Goal: Task Accomplishment & Management: Use online tool/utility

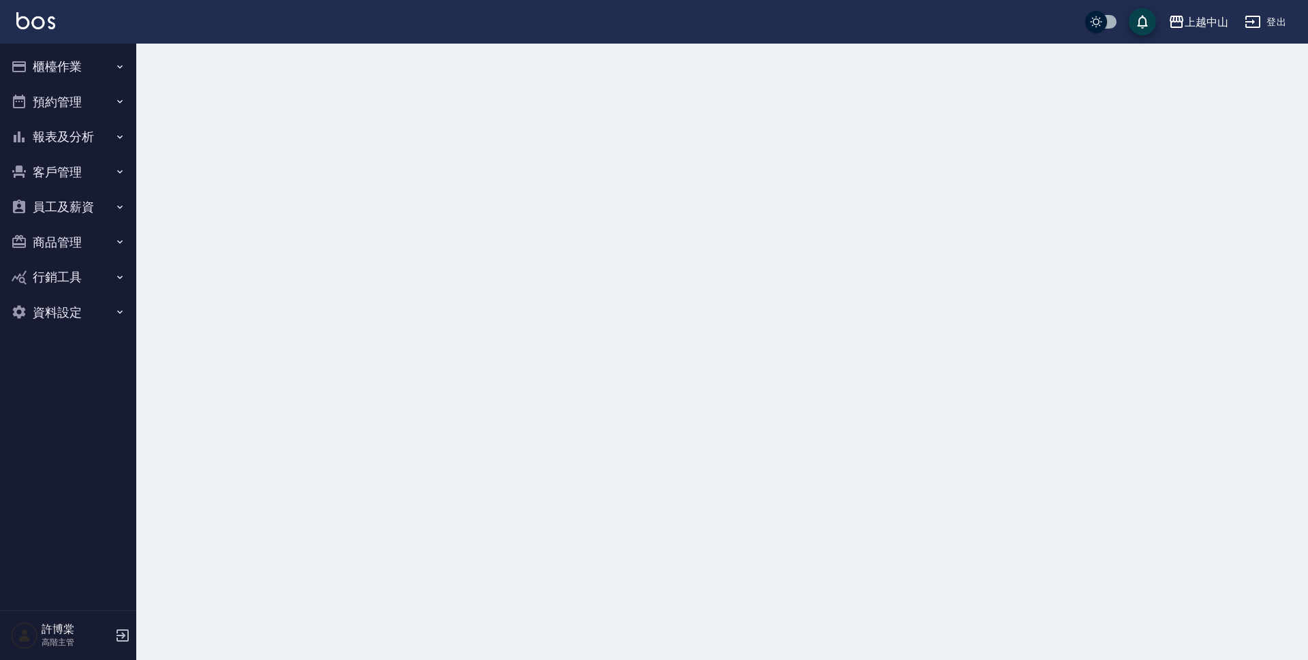
click at [49, 55] on button "櫃檯作業" at bounding box center [67, 66] width 125 height 35
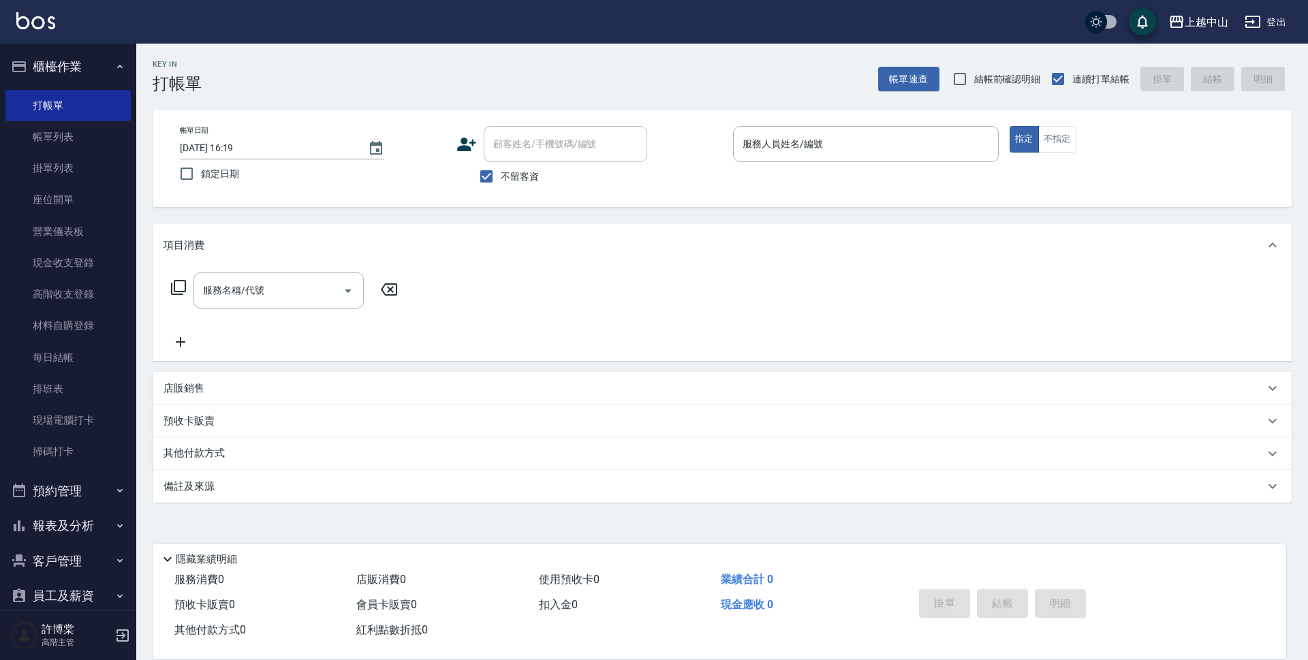
scroll to position [125, 0]
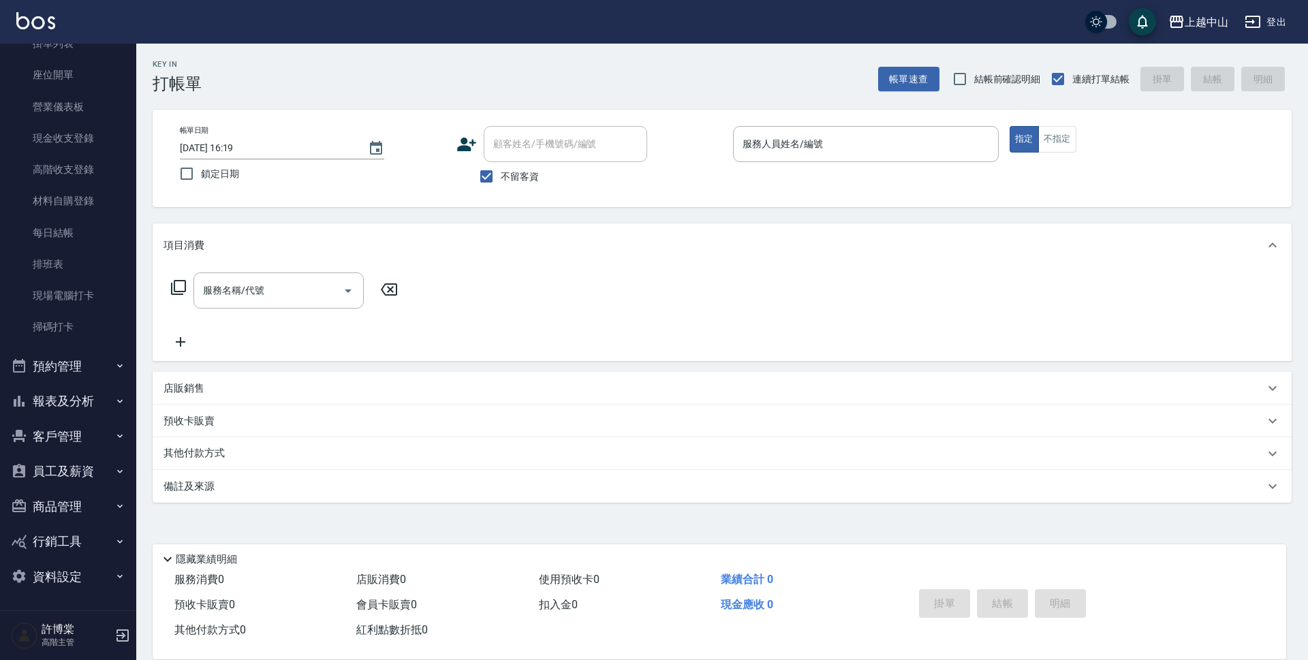
click at [87, 472] on button "員工及薪資" at bounding box center [67, 471] width 125 height 35
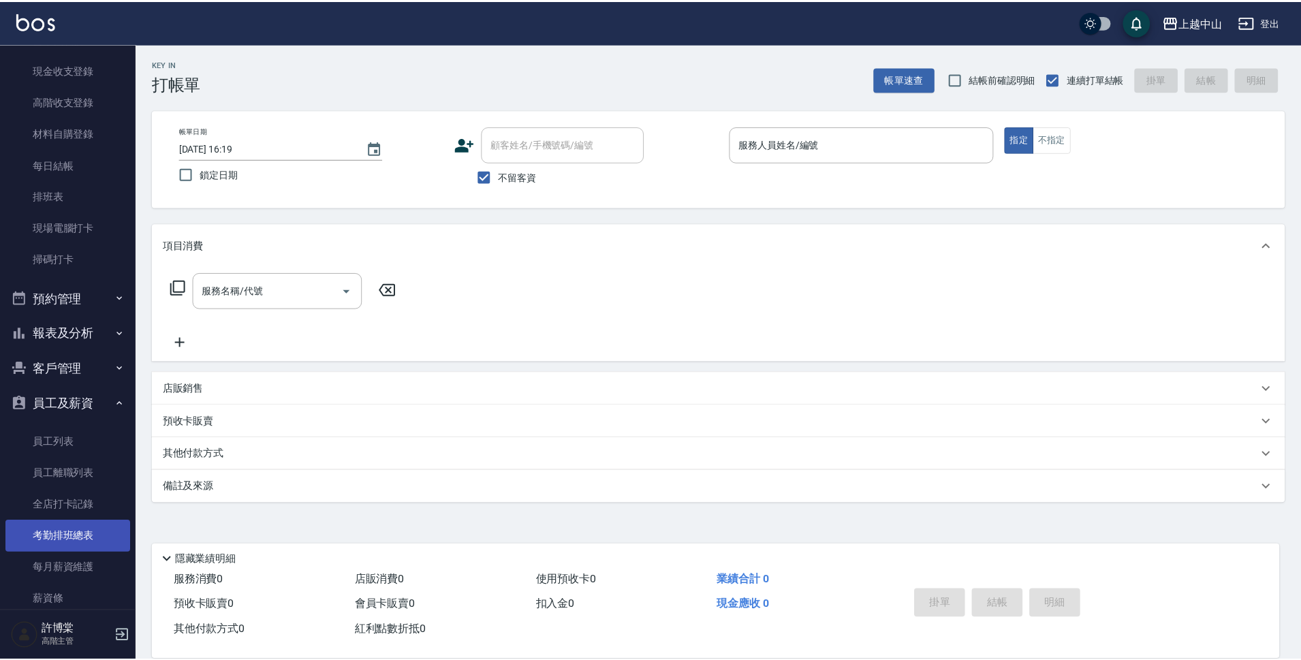
scroll to position [329, 0]
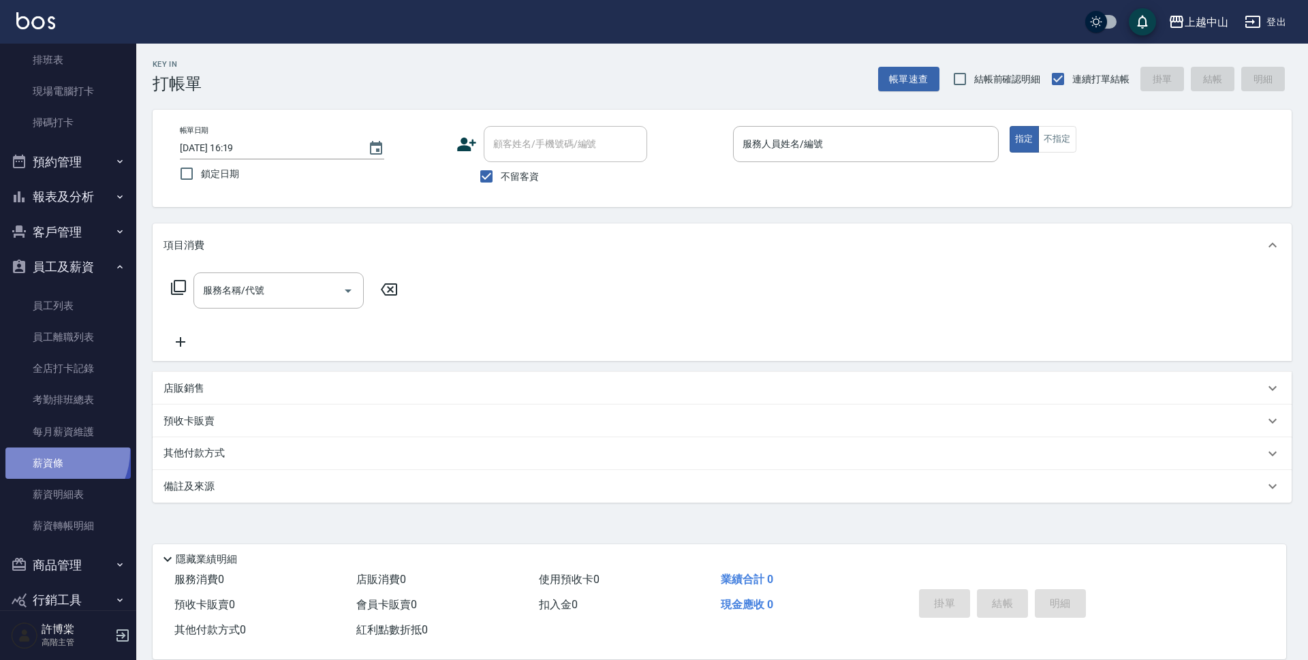
click at [52, 451] on link "薪資條" at bounding box center [67, 463] width 125 height 31
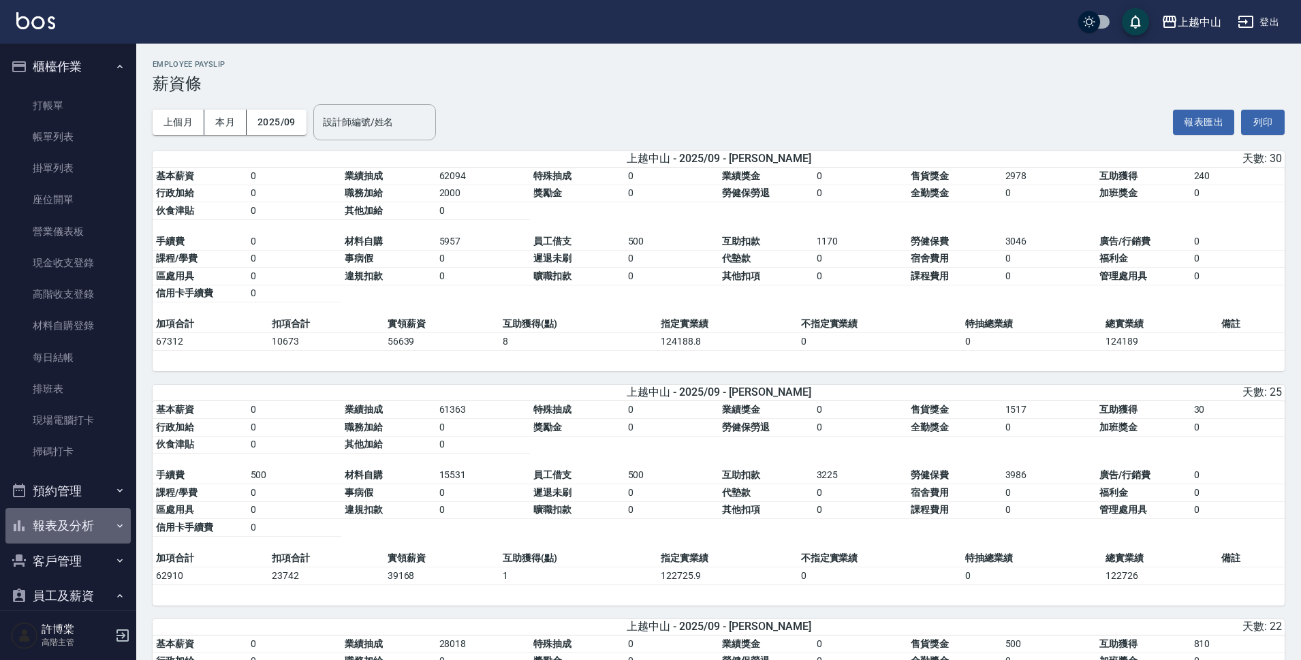
click at [83, 527] on button "報表及分析" at bounding box center [67, 525] width 125 height 35
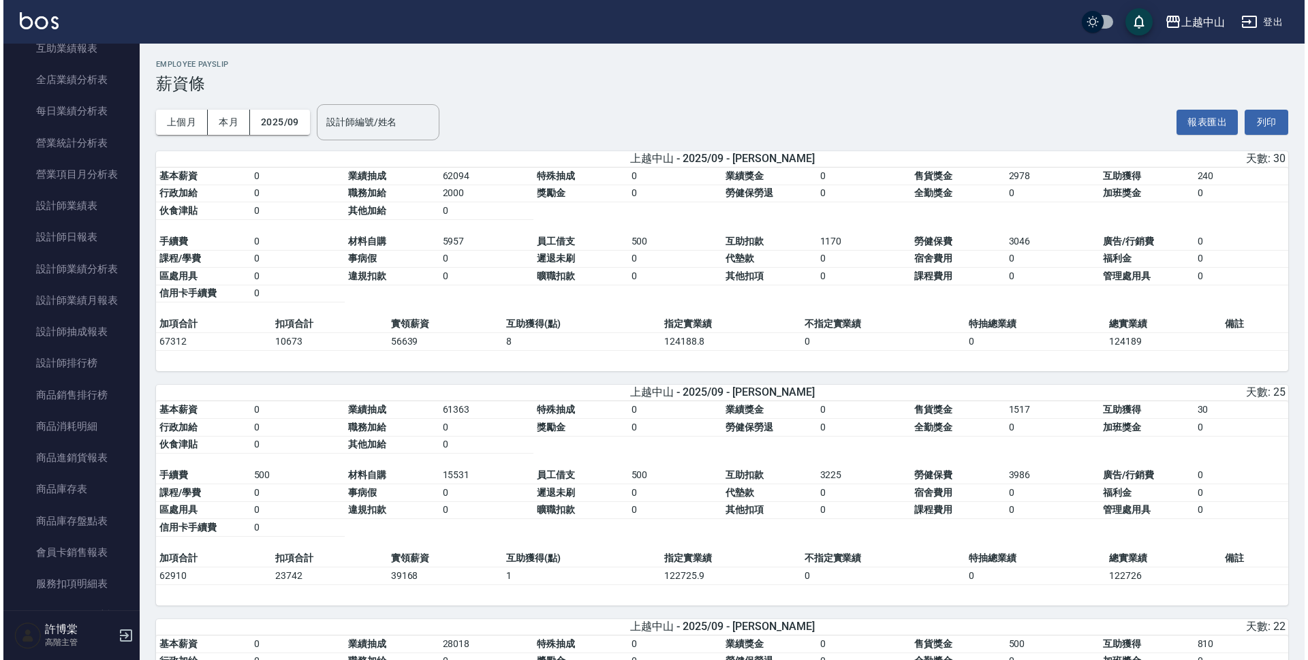
scroll to position [764, 0]
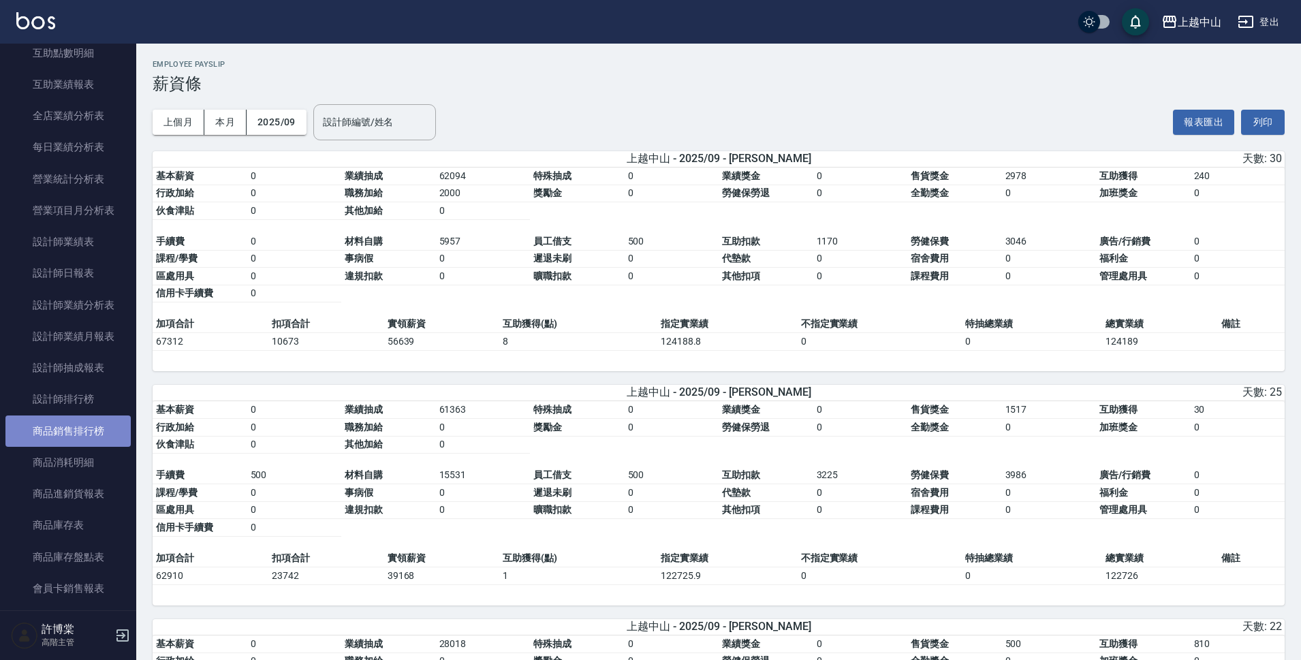
click at [100, 440] on link "商品銷售排行榜" at bounding box center [67, 431] width 125 height 31
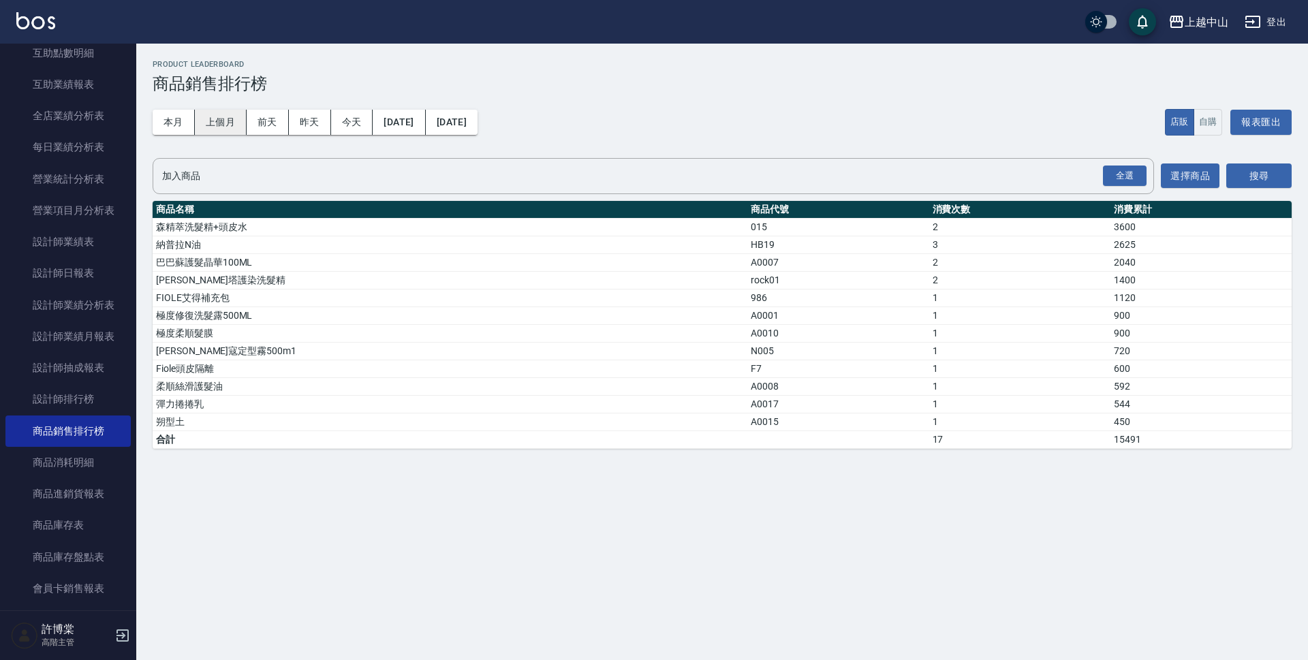
click at [208, 118] on button "上個月" at bounding box center [221, 122] width 52 height 25
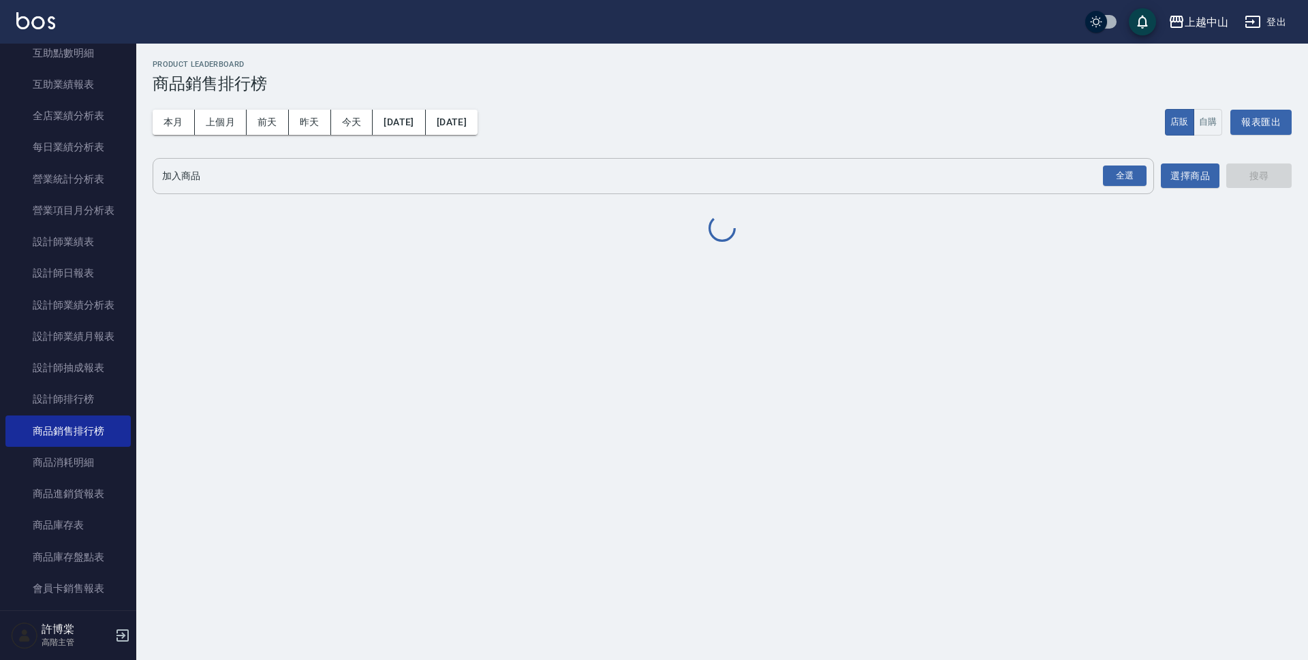
click at [206, 176] on input "加入商品" at bounding box center [643, 176] width 969 height 24
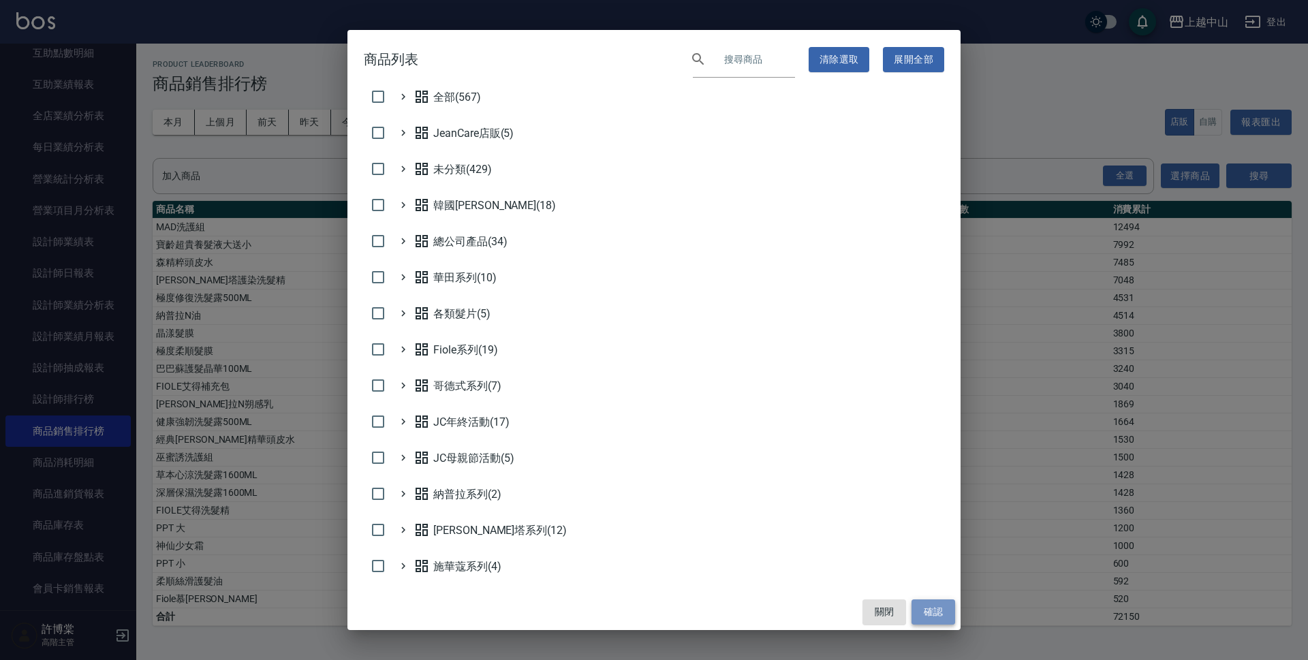
click at [938, 611] on button "確認" at bounding box center [934, 612] width 44 height 25
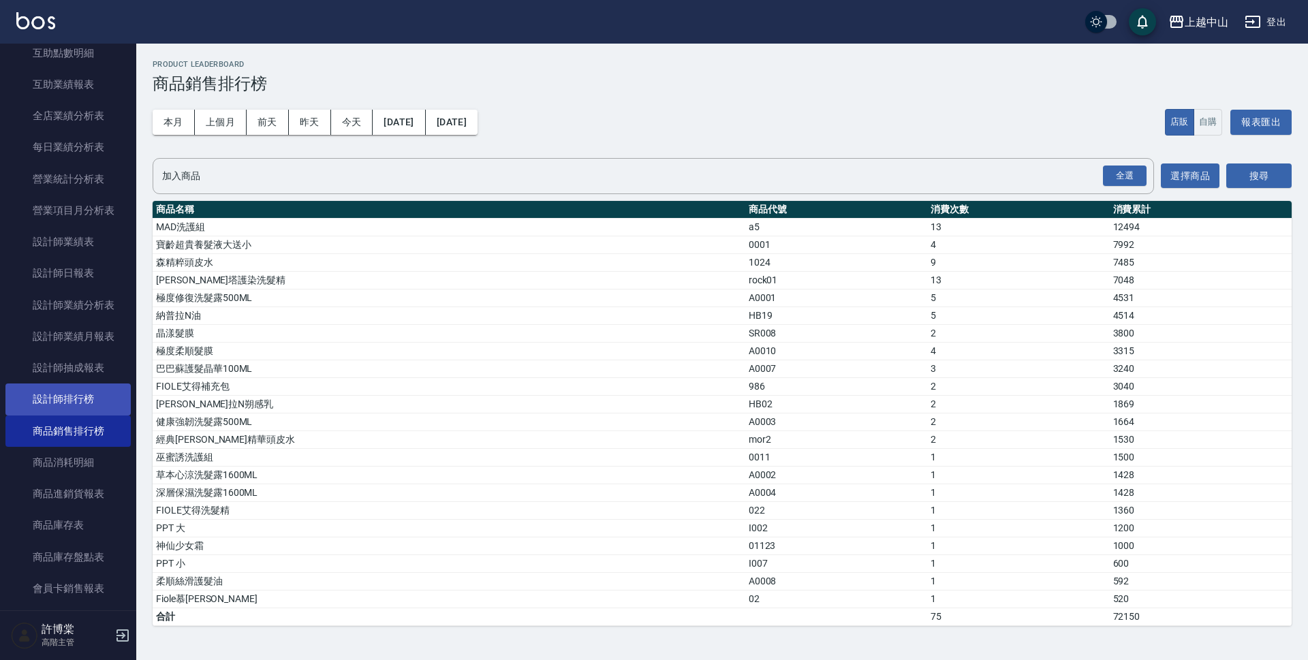
click at [99, 390] on link "設計師排行榜" at bounding box center [67, 399] width 125 height 31
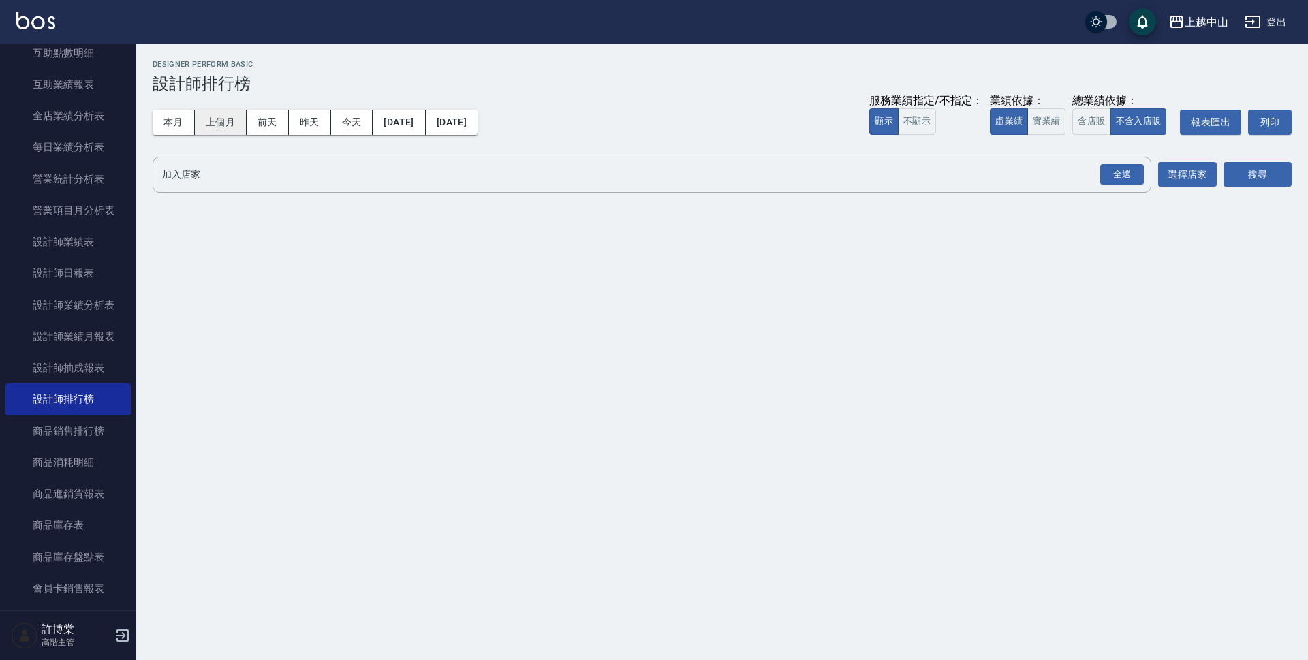
click at [231, 121] on button "上個月" at bounding box center [221, 122] width 52 height 25
click at [217, 177] on input "加入店家" at bounding box center [642, 175] width 966 height 24
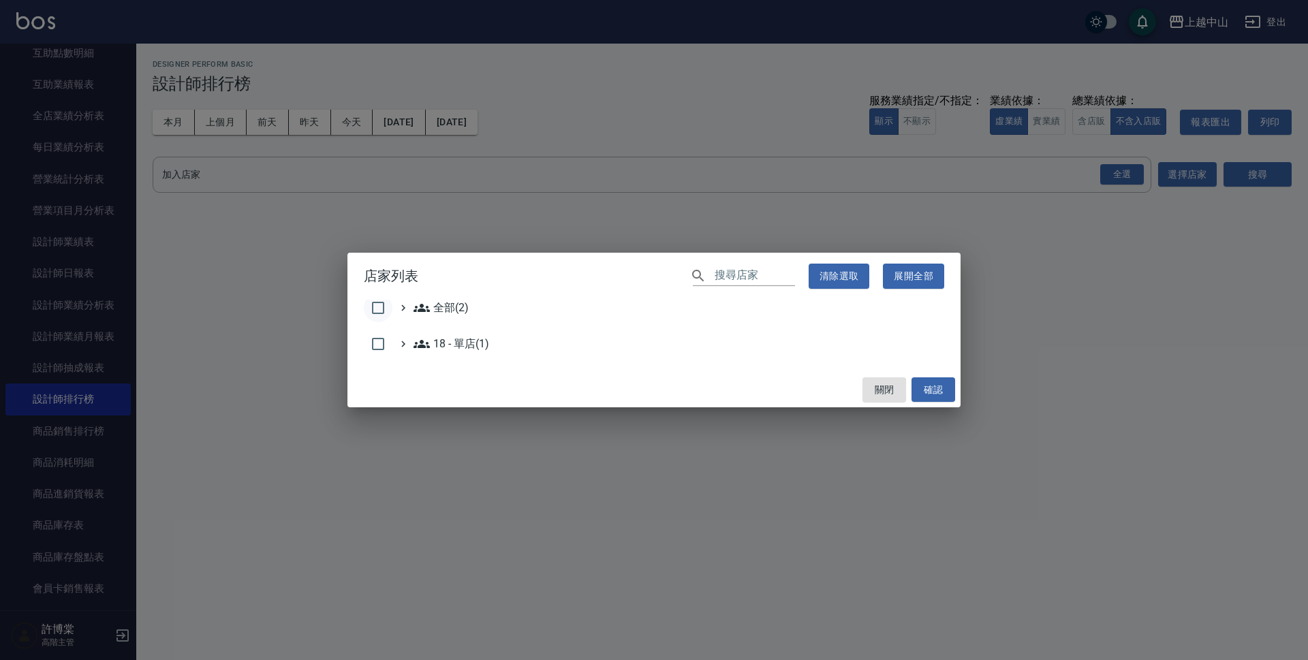
click at [390, 303] on input "checkbox" at bounding box center [378, 308] width 29 height 29
checkbox input "true"
click at [930, 390] on button "確認" at bounding box center [934, 389] width 44 height 25
checkbox input "false"
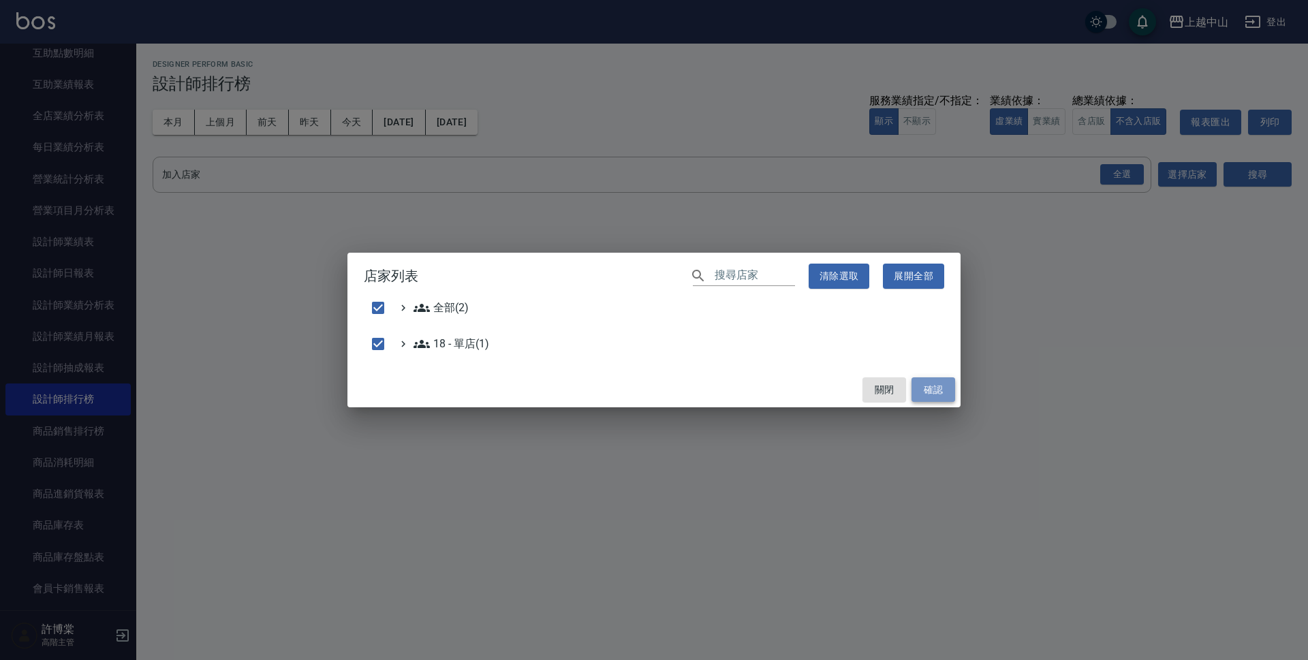
checkbox input "false"
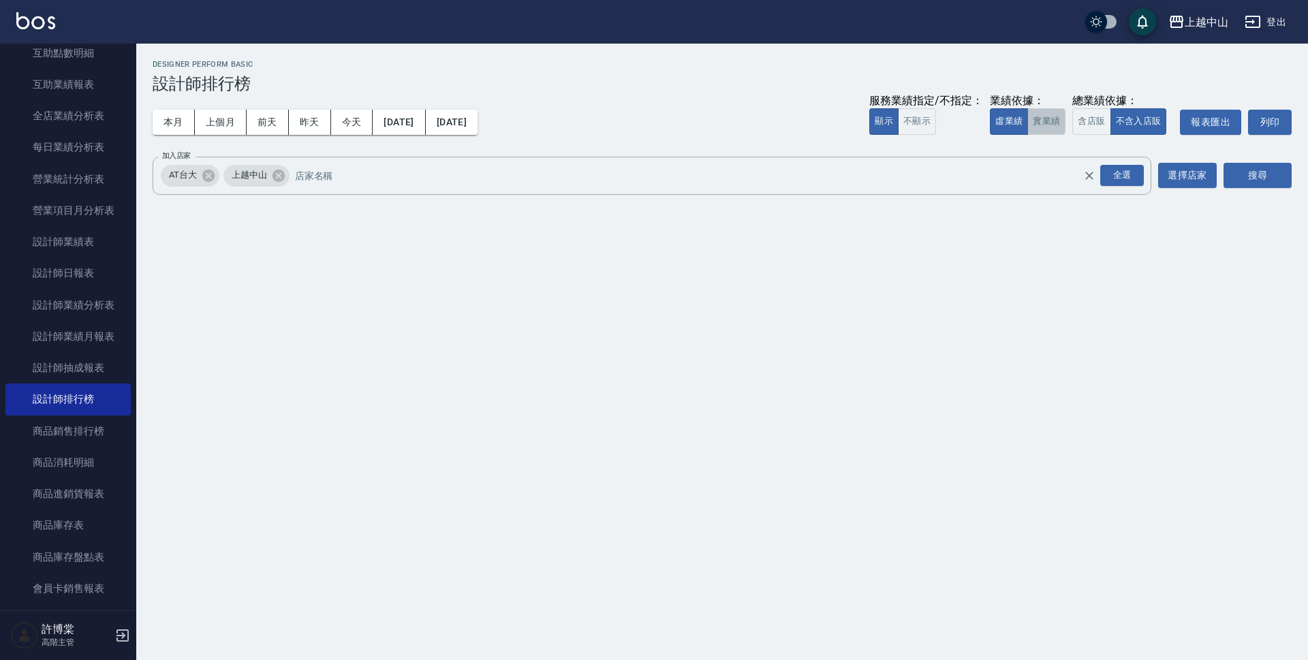
click at [1044, 121] on button "實業績" at bounding box center [1047, 121] width 38 height 27
click at [1279, 168] on button "搜尋" at bounding box center [1258, 175] width 68 height 25
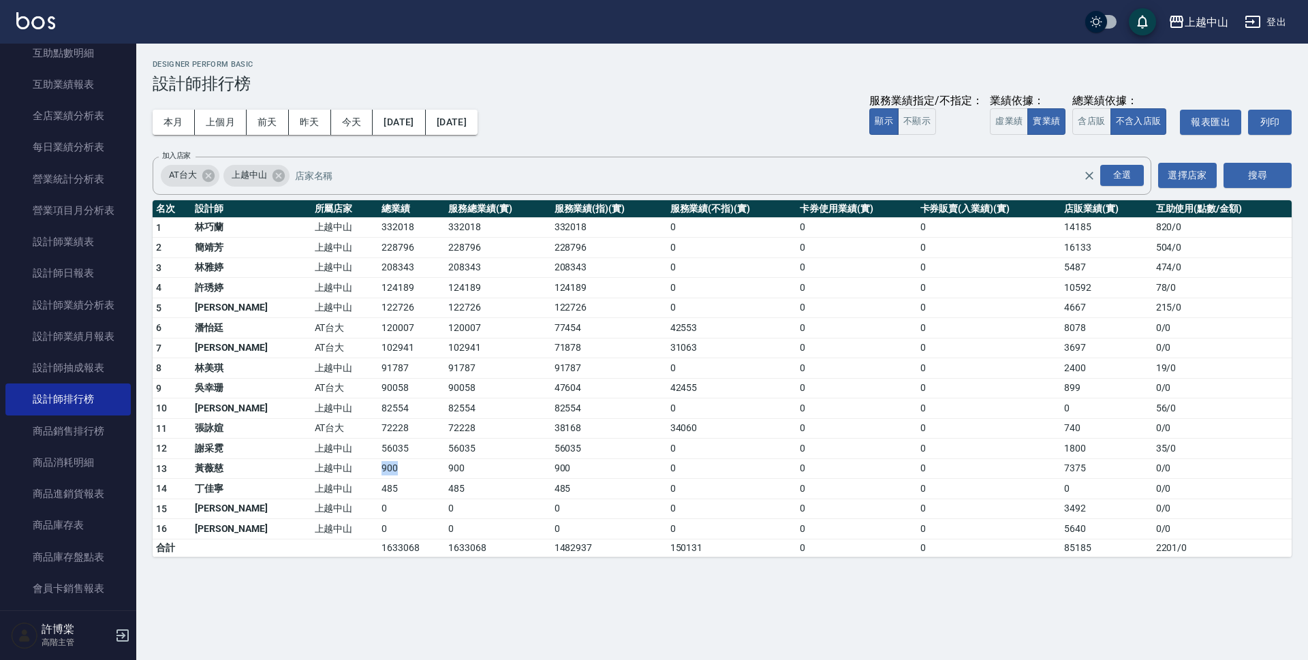
drag, startPoint x: 317, startPoint y: 463, endPoint x: 373, endPoint y: 464, distance: 55.9
click at [373, 464] on tr "13 [PERSON_NAME] 上越中山 900 900 900 0 0 0 7375 0 / 0" at bounding box center [722, 469] width 1139 height 20
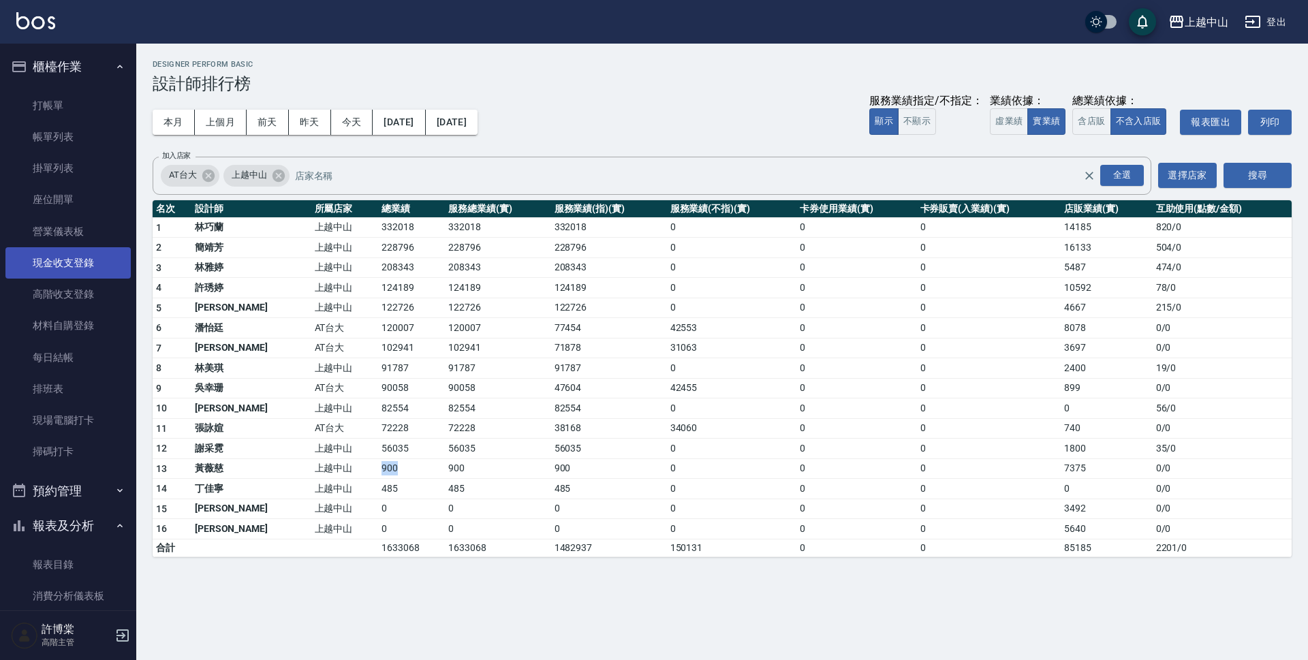
click at [79, 271] on link "現金收支登錄" at bounding box center [67, 262] width 125 height 31
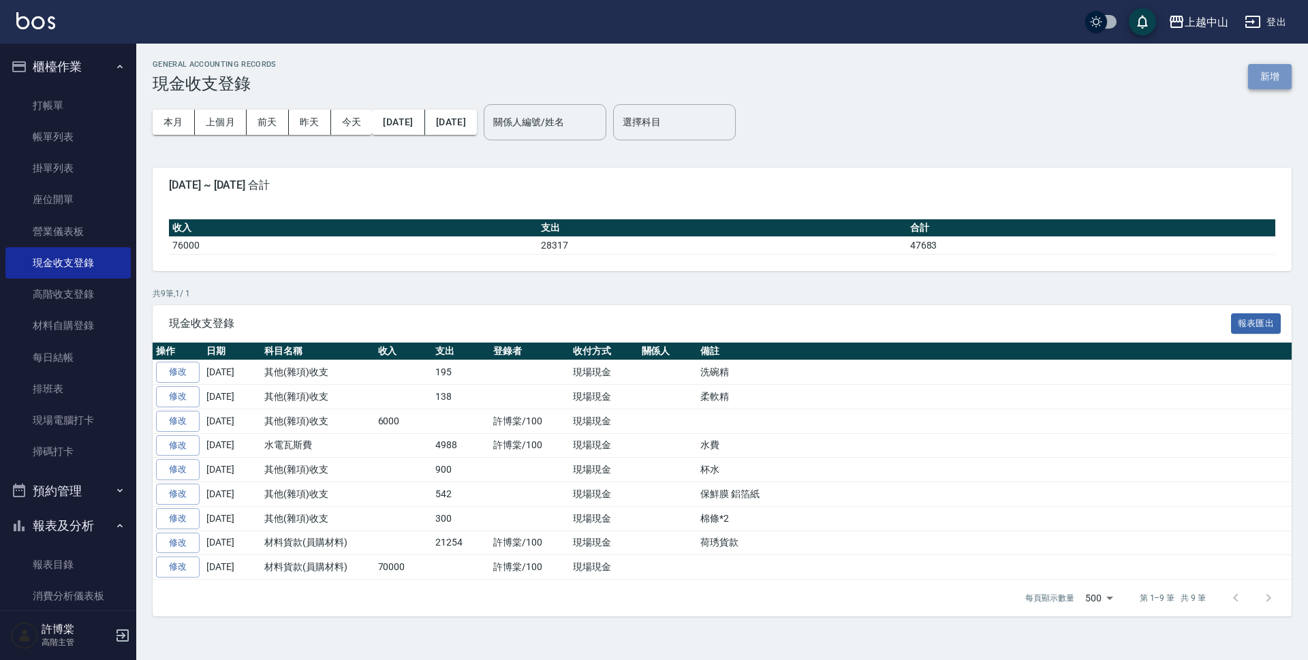
click at [1282, 70] on button "新增" at bounding box center [1270, 76] width 44 height 25
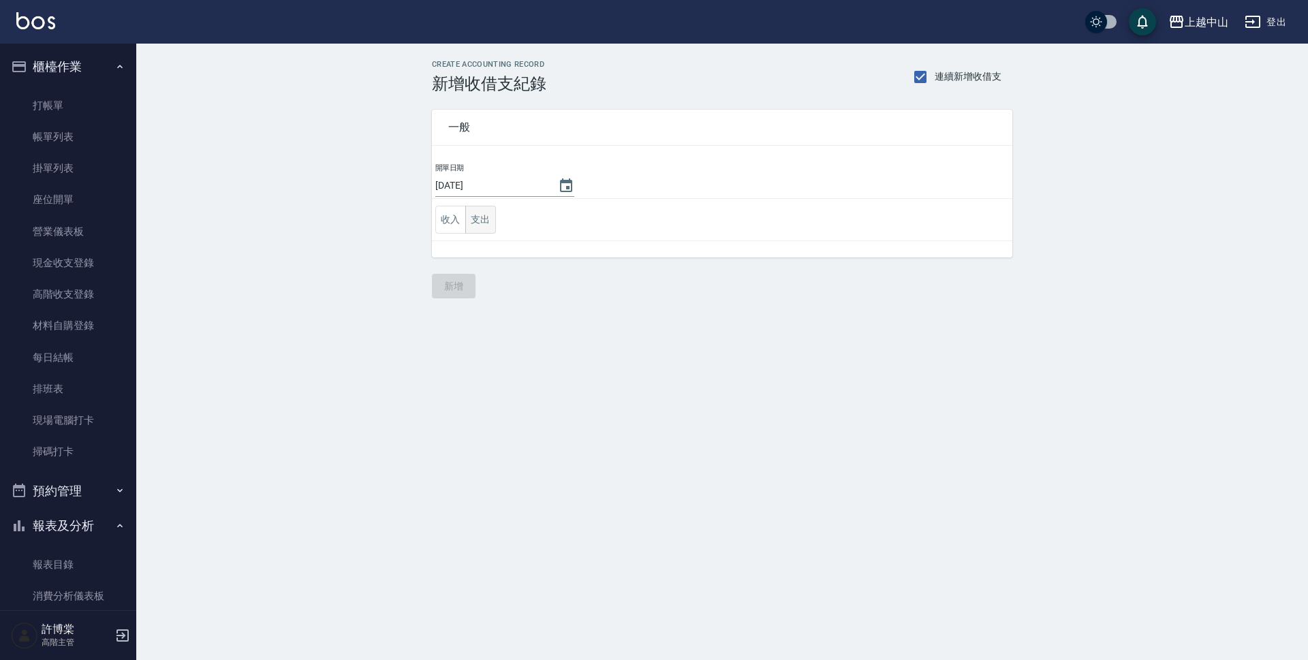
click at [482, 207] on button "支出" at bounding box center [480, 220] width 31 height 28
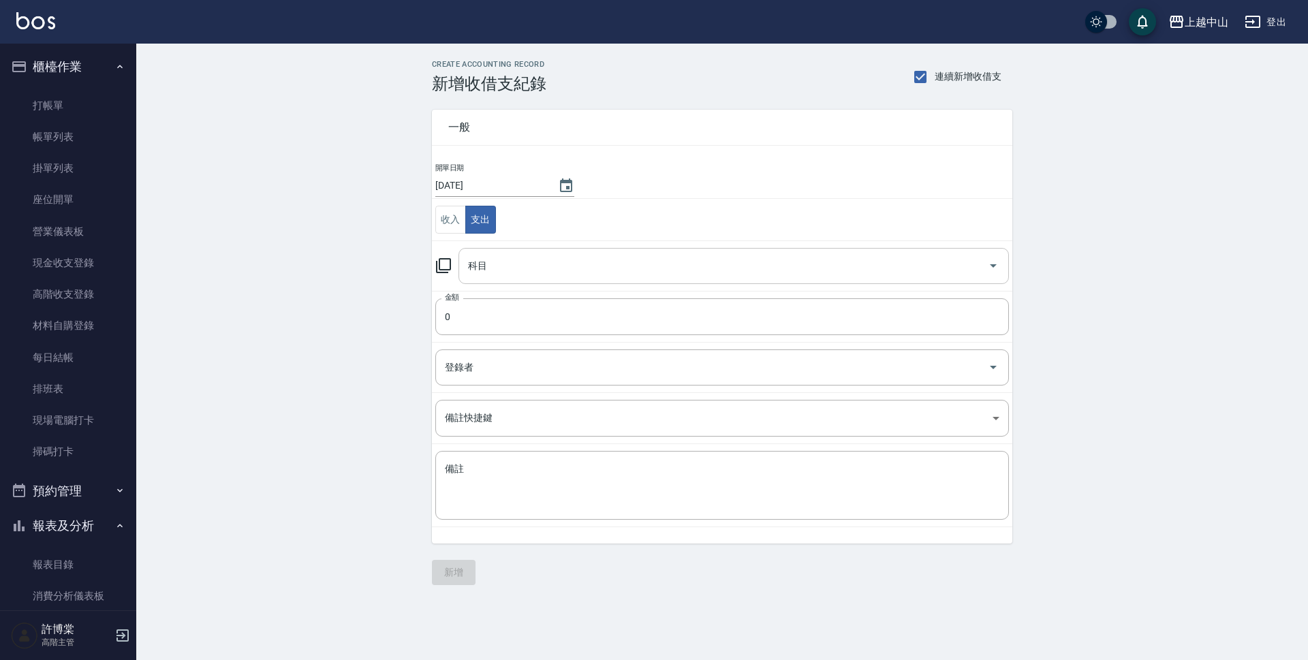
click at [505, 262] on input "科目" at bounding box center [724, 266] width 518 height 24
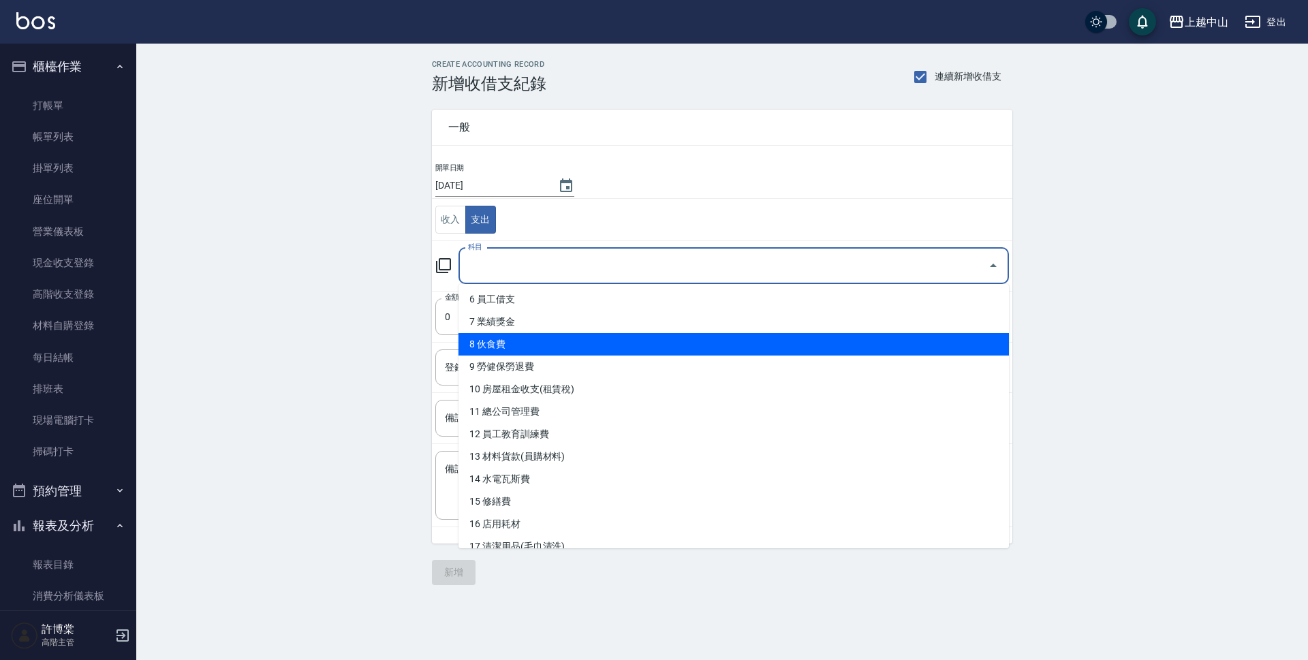
scroll to position [68, 0]
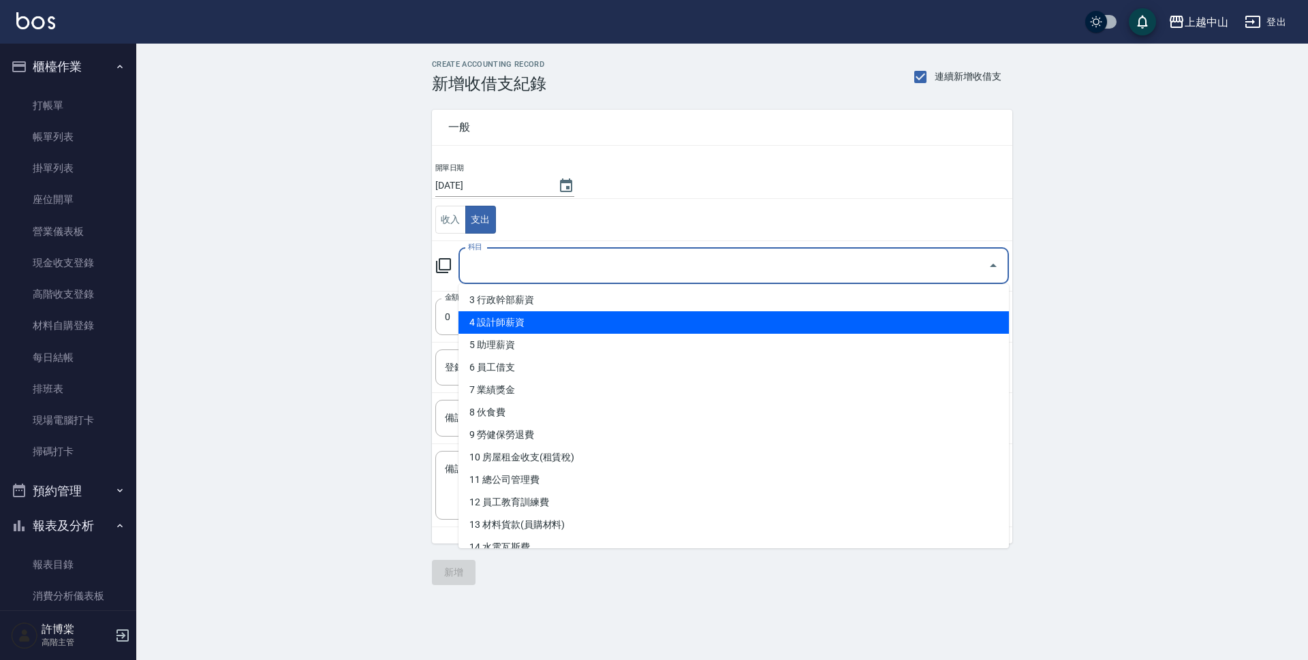
click at [524, 321] on li "4 設計師薪資" at bounding box center [734, 322] width 551 height 22
type input "4 設計師薪資"
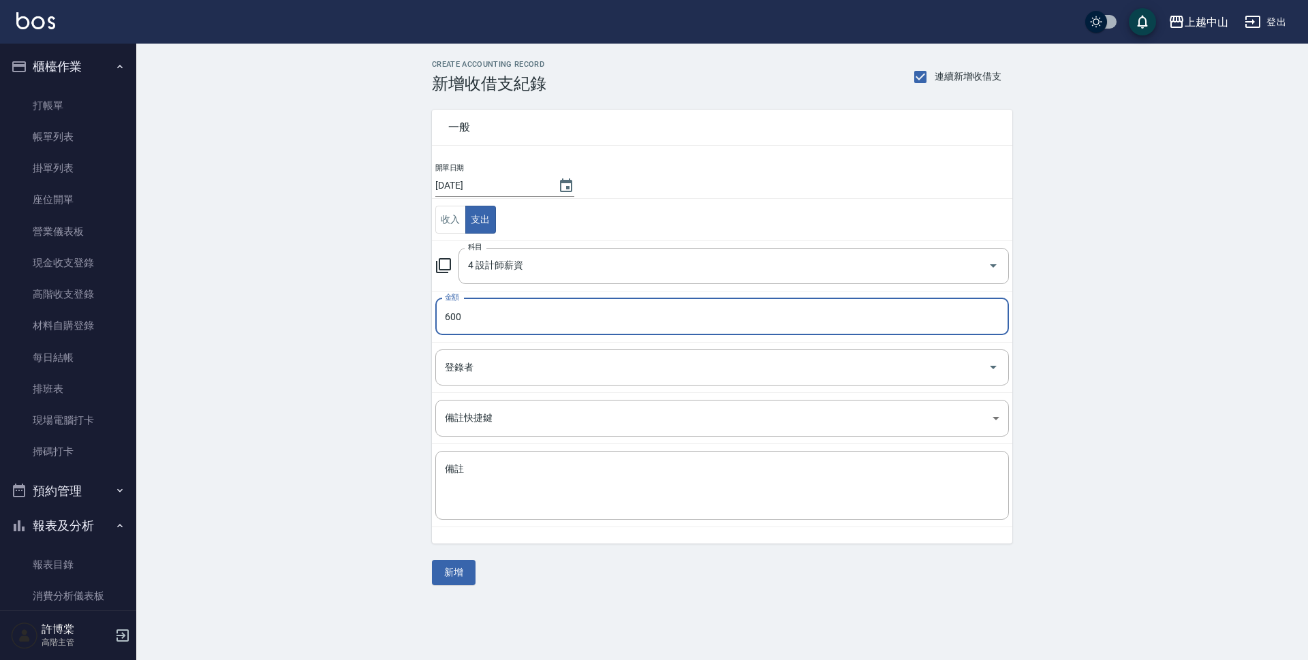
type input "600"
drag, startPoint x: 516, startPoint y: 390, endPoint x: 522, endPoint y: 373, distance: 17.9
click at [522, 374] on td "登錄者 登錄者" at bounding box center [722, 367] width 581 height 50
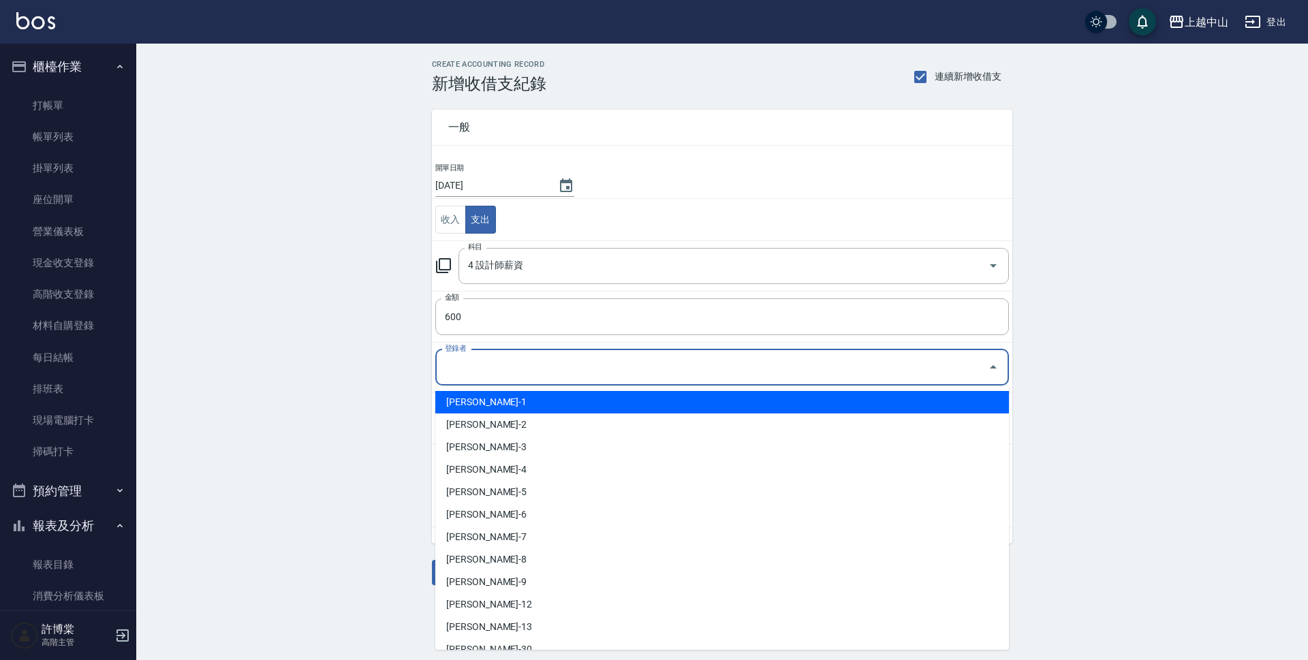
click at [521, 370] on input "登錄者" at bounding box center [712, 368] width 541 height 24
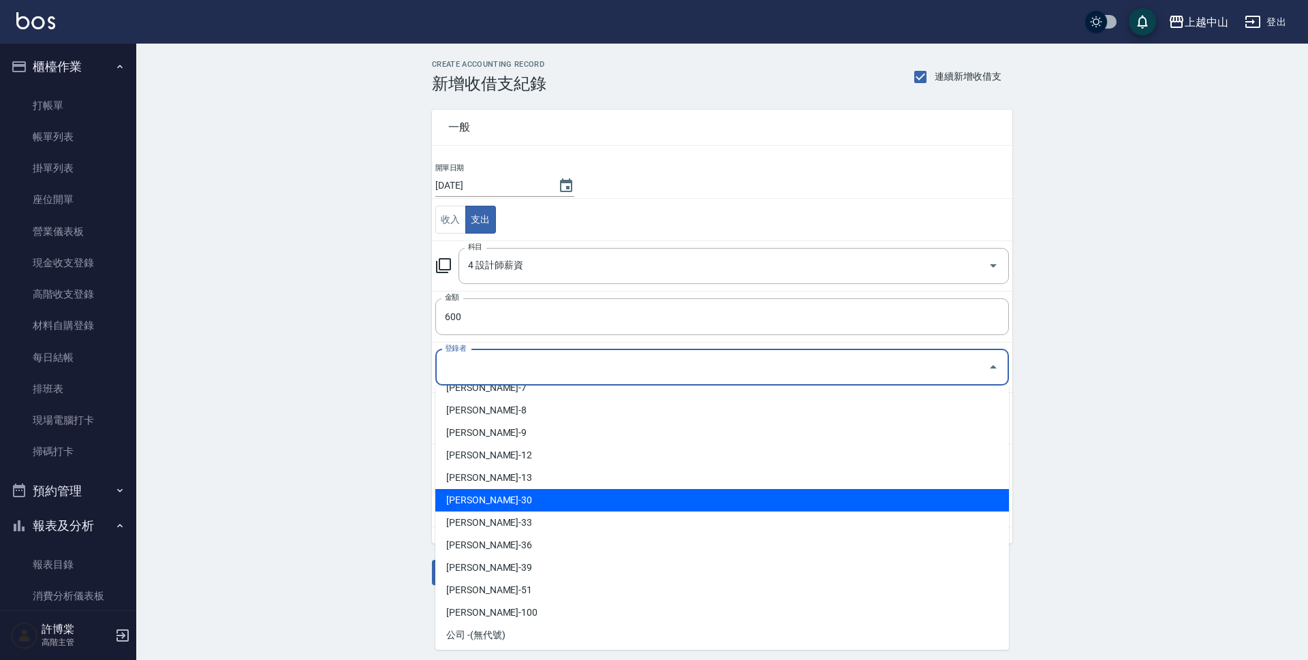
scroll to position [151, 0]
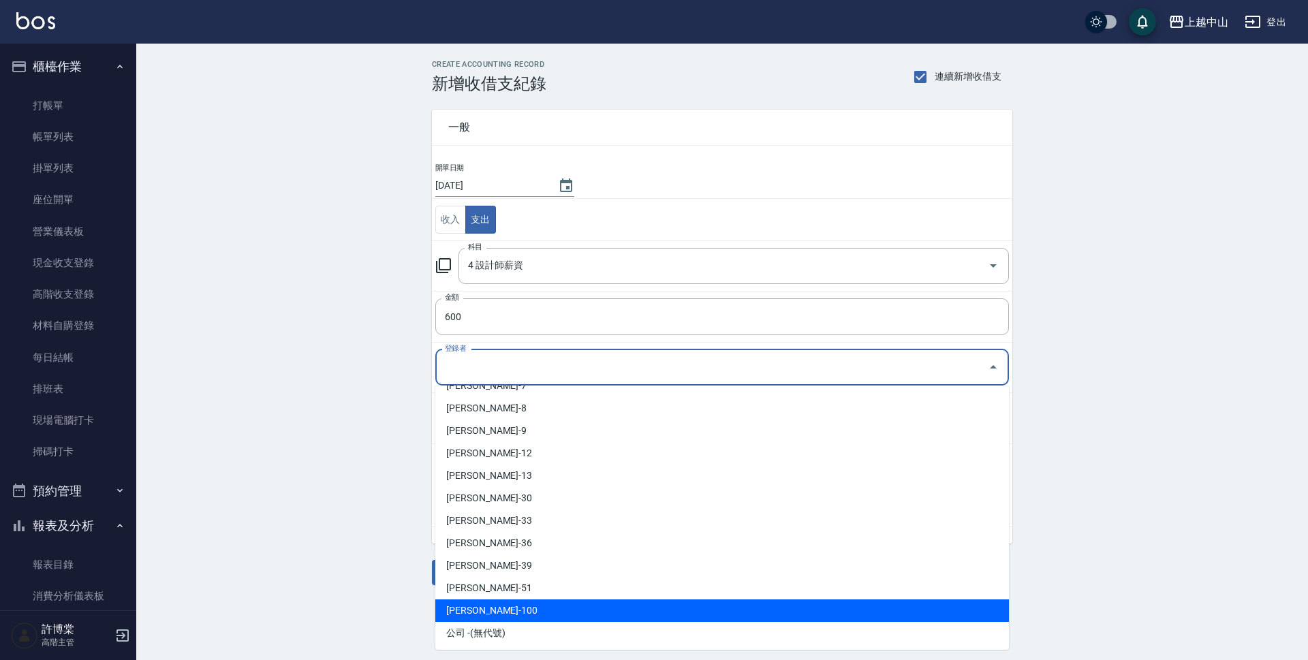
click at [492, 608] on li "[PERSON_NAME]-100" at bounding box center [722, 611] width 574 height 22
type input "[PERSON_NAME]-100"
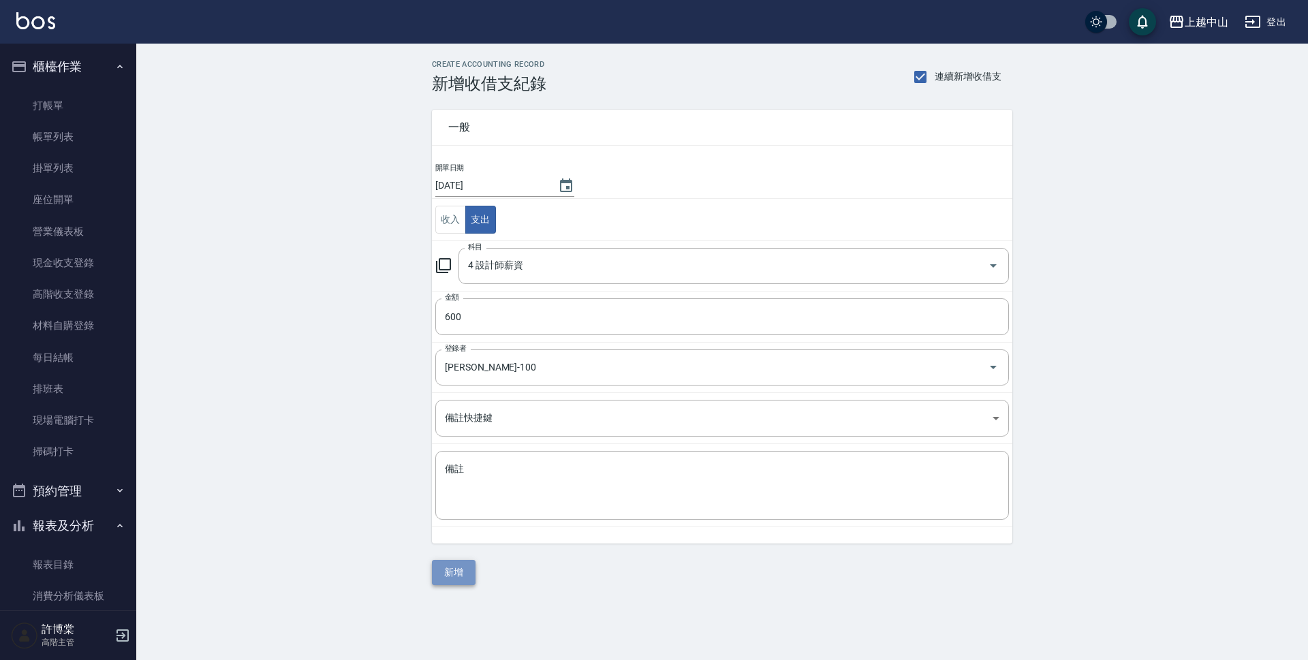
click at [452, 568] on button "新增" at bounding box center [454, 572] width 44 height 25
